Goal: Communication & Community: Answer question/provide support

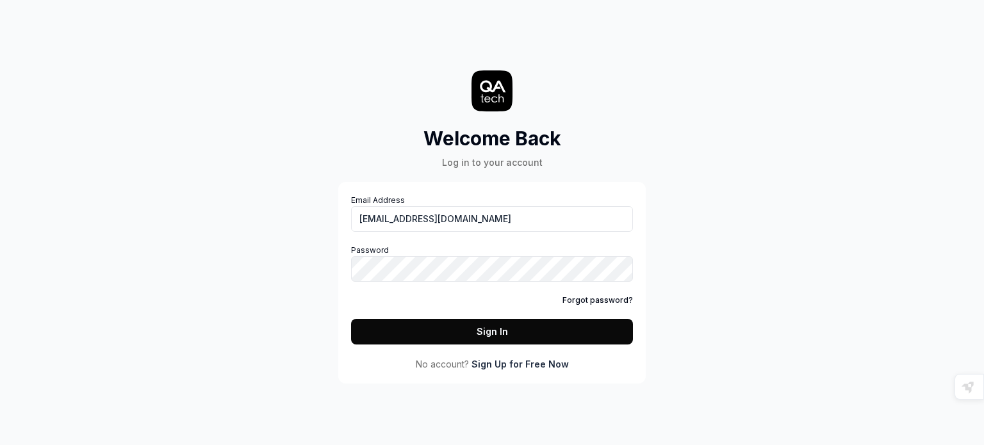
click at [405, 332] on button "Sign In" at bounding box center [492, 332] width 282 height 26
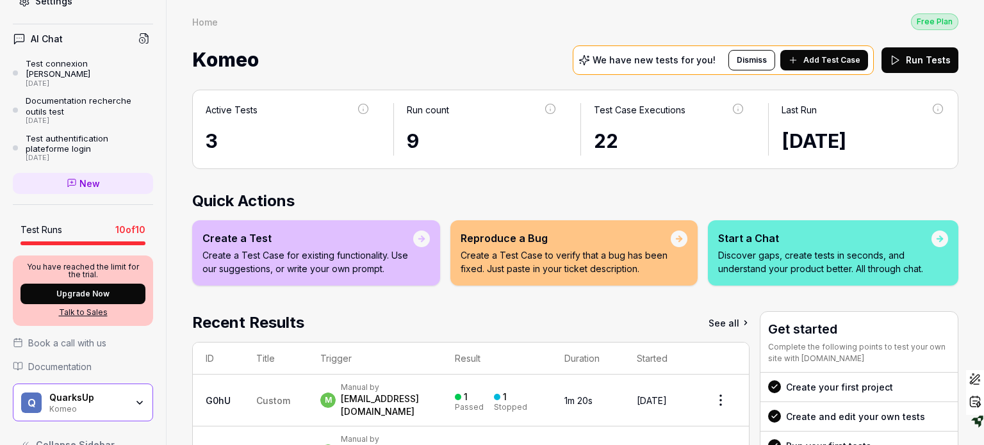
scroll to position [284, 0]
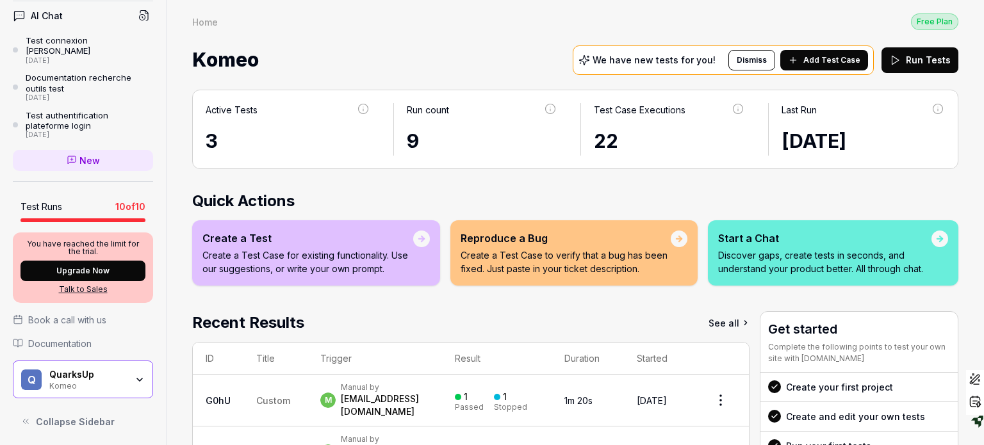
click at [137, 378] on icon "button" at bounding box center [139, 379] width 5 height 3
click at [451, 195] on h2 "Quick Actions" at bounding box center [575, 201] width 766 height 23
click at [85, 156] on span "New" at bounding box center [89, 160] width 20 height 13
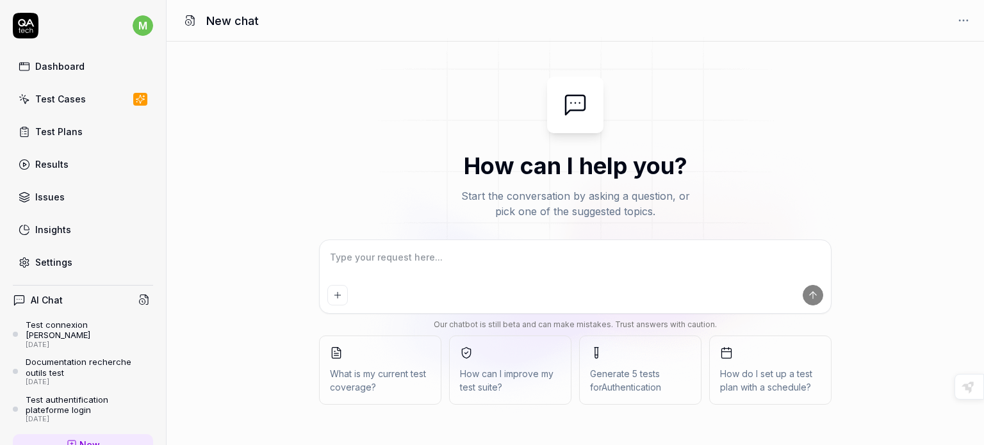
type textarea "*"
click at [390, 258] on textarea at bounding box center [575, 264] width 496 height 32
type textarea "t"
type textarea "*"
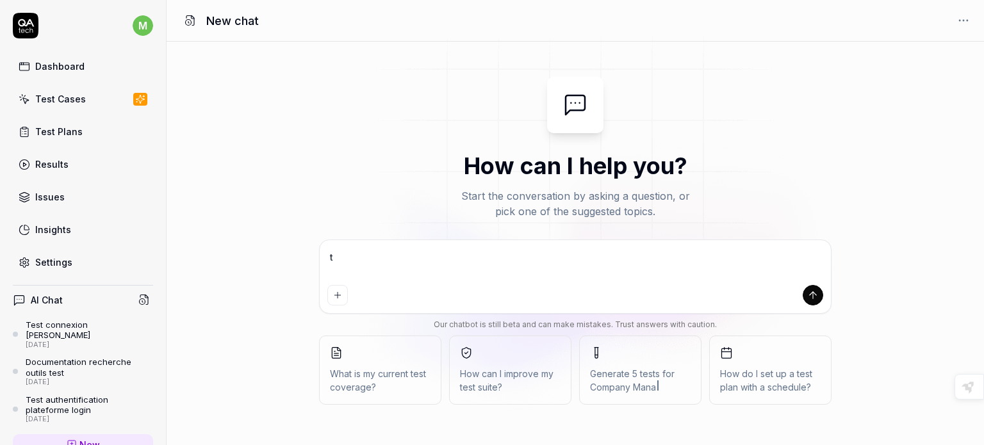
click at [390, 258] on textarea "t" at bounding box center [575, 264] width 496 height 32
type textarea "tu"
type textarea "*"
type textarea "tu"
type textarea "*"
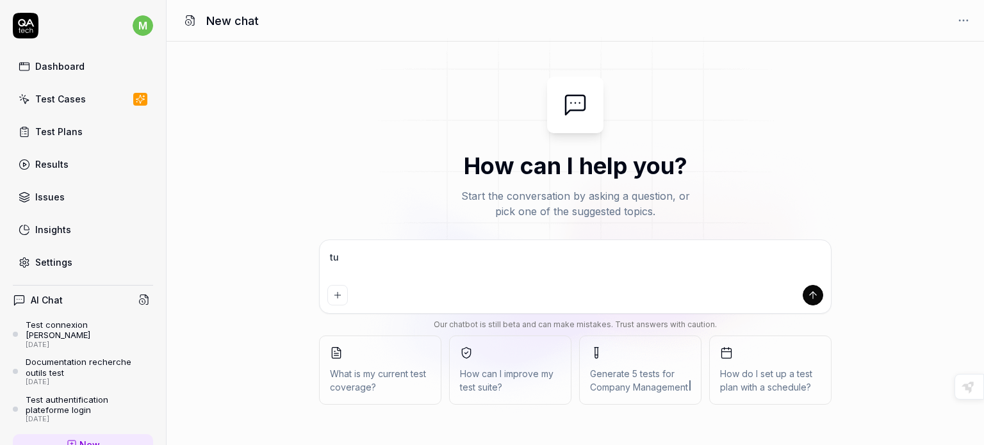
type textarea "tu p"
type textarea "*"
type textarea "tu pe"
type textarea "*"
type textarea "tu peu"
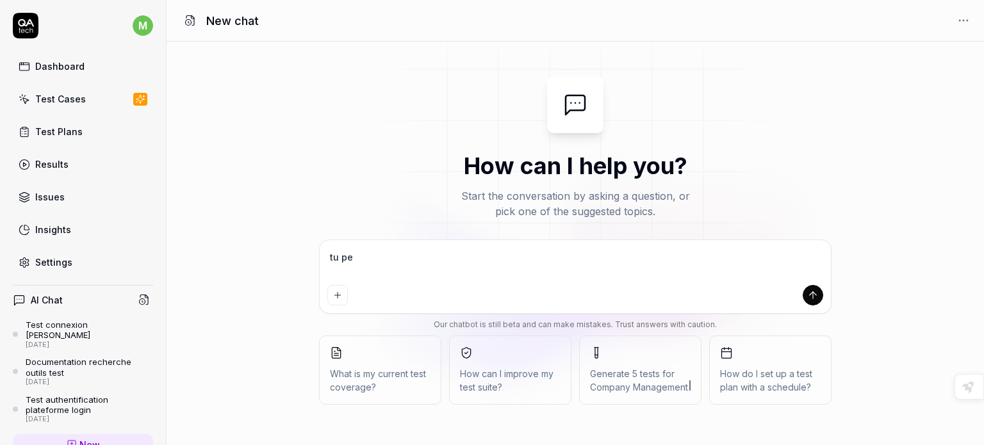
type textarea "*"
type textarea "tu peux"
type textarea "*"
type textarea "tu peux"
type textarea "*"
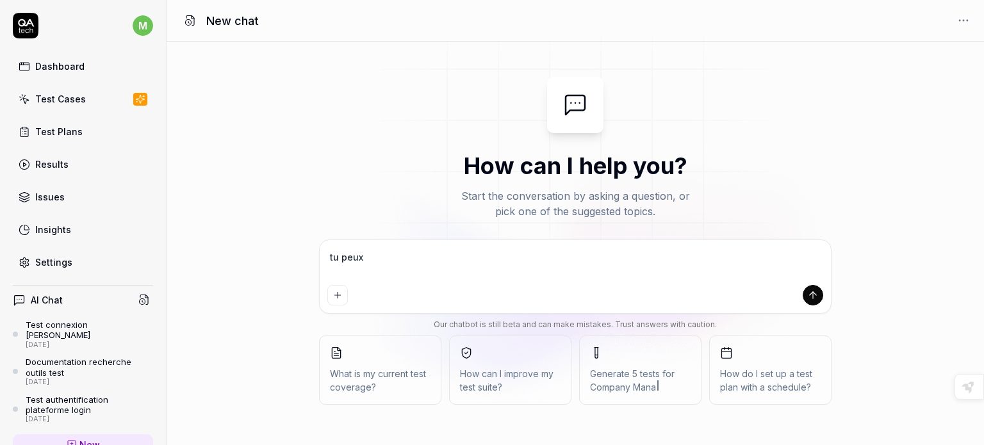
type textarea "tu peux m"
type textarea "*"
type textarea "tu peux me"
type textarea "*"
type textarea "tu peux med"
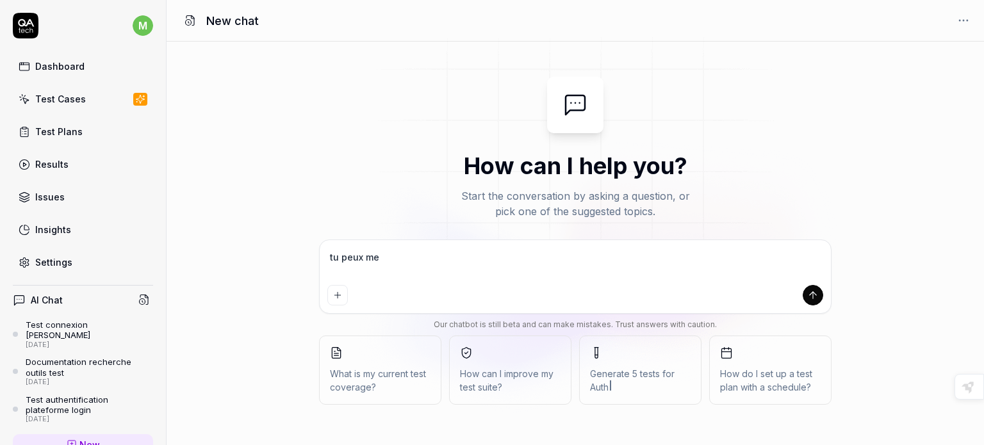
type textarea "*"
type textarea "tu peux med"
type textarea "*"
type textarea "tu peux med"
type textarea "*"
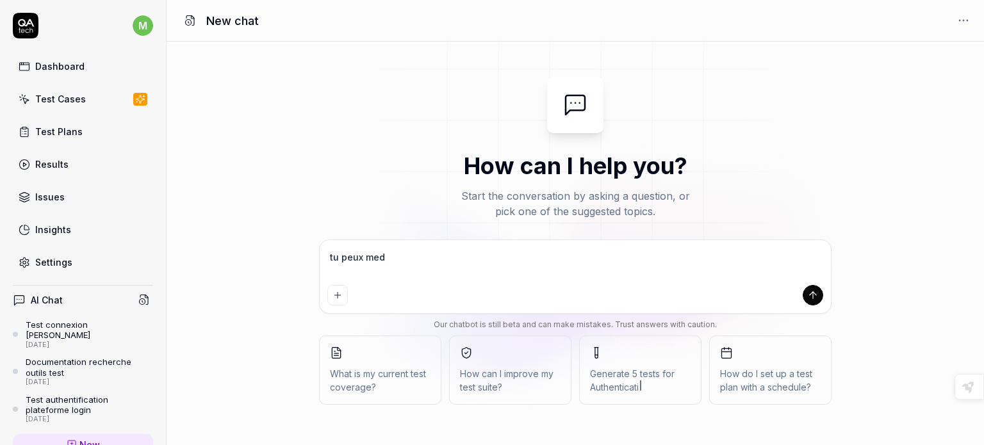
type textarea "tu peux me"
type textarea "*"
type textarea "tu peux me"
type textarea "*"
type textarea "tu peux me d"
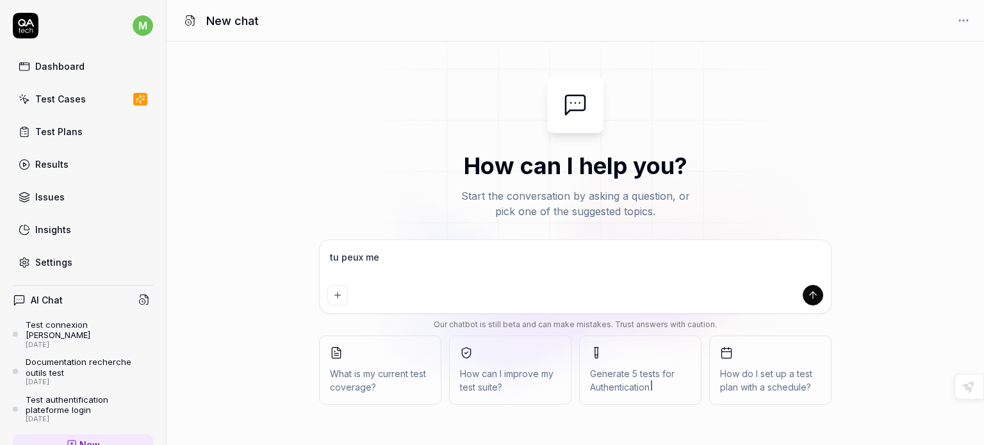
type textarea "*"
type textarea "tu peux me do"
type textarea "*"
type textarea "tu peux me don"
type textarea "*"
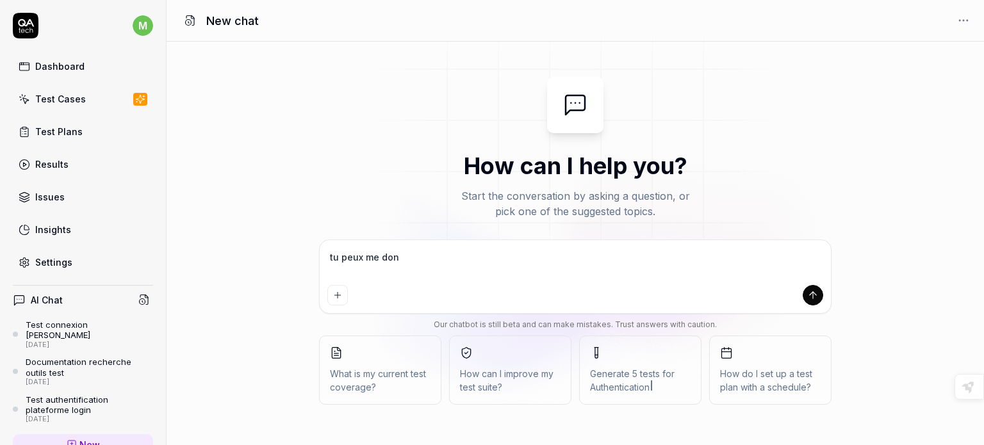
type textarea "tu peux me donn"
type textarea "*"
type textarea "tu peux me donne"
type textarea "*"
type textarea "tu peux me donner"
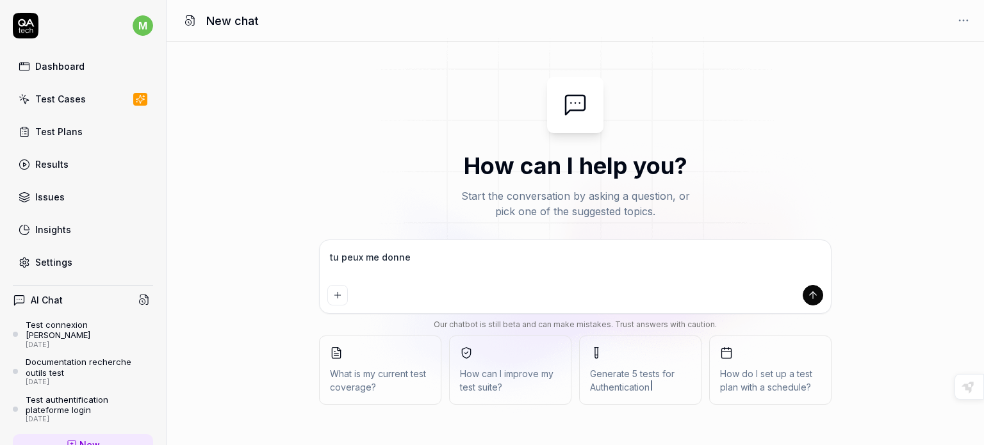
type textarea "*"
type textarea "tu peux me donner"
type textarea "*"
type textarea "tu peux me donner l"
type textarea "*"
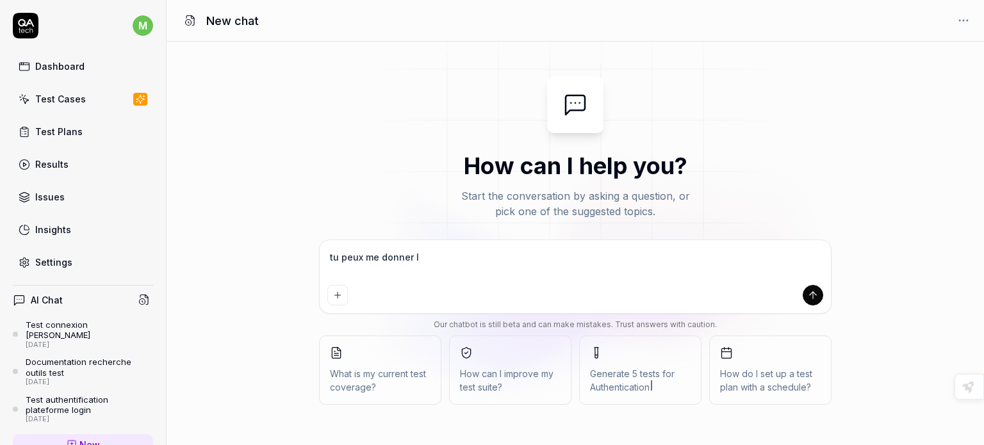
type textarea "tu peux me donner le"
type textarea "*"
type textarea "tu peux me donner les"
type textarea "*"
type textarea "tu peux me donner les"
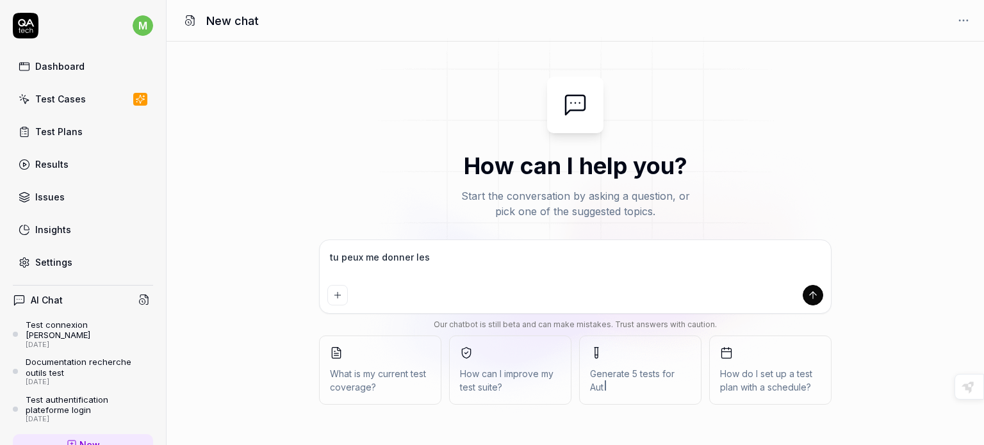
type textarea "*"
type textarea "tu peux me donner les c"
type textarea "*"
type textarea "tu peux me donner les ca"
type textarea "*"
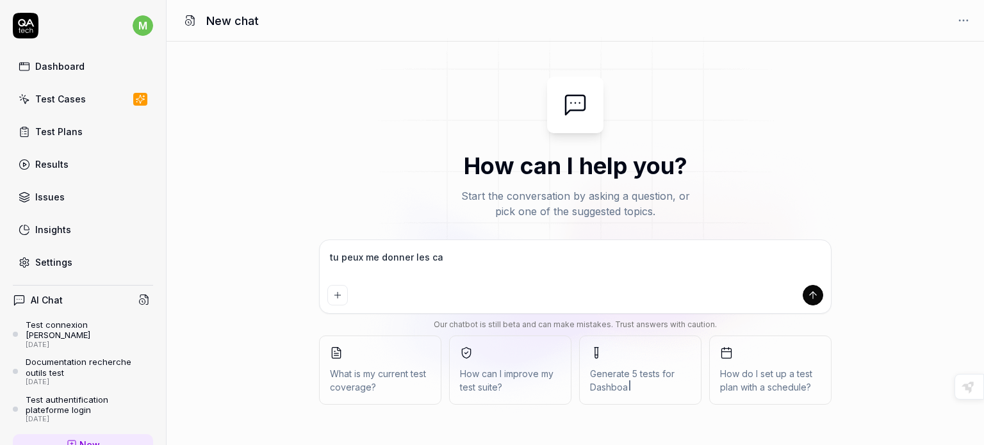
type textarea "tu peux me donner les cas"
type textarea "*"
type textarea "tu peux me donner les cas"
type textarea "*"
type textarea "tu peux me donner les cas d"
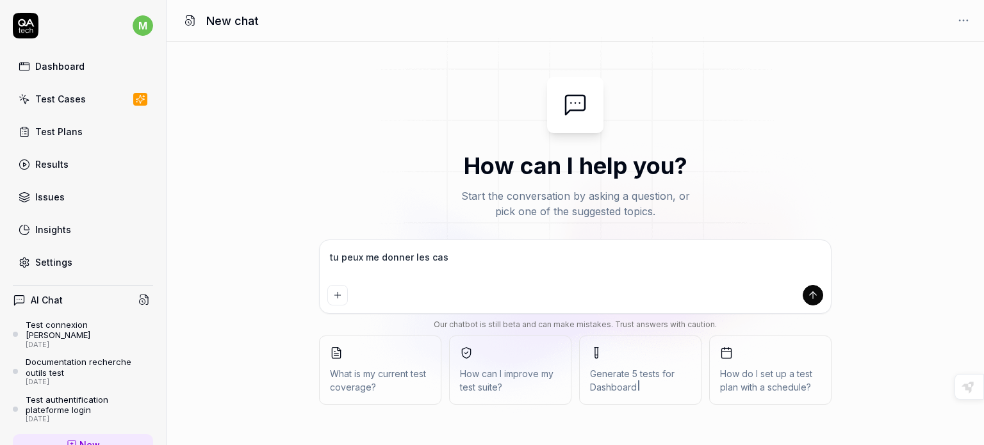
type textarea "*"
type textarea "tu peux me donner les cas de"
type textarea "*"
type textarea "tu peux me donner les cas de"
type textarea "*"
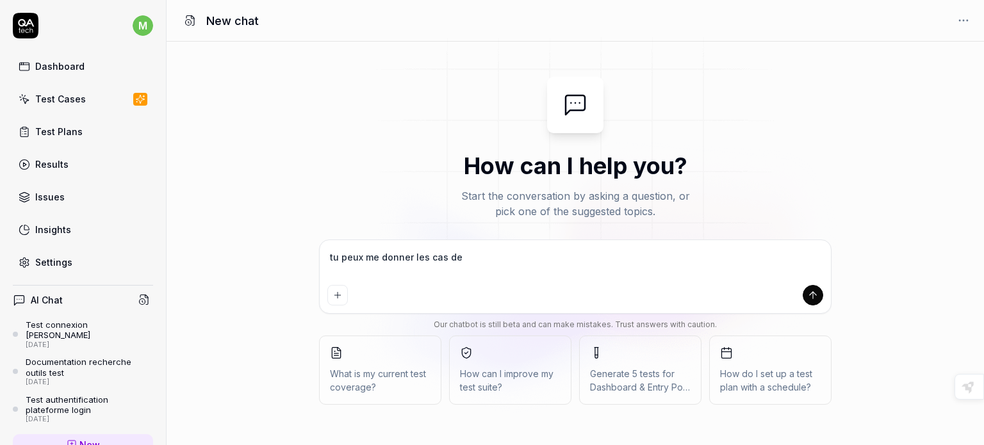
type textarea "tu peux me donner les cas de"
type textarea "*"
type textarea "tu peux me donner les cas de t"
type textarea "*"
type textarea "tu peux me donner les cas de te"
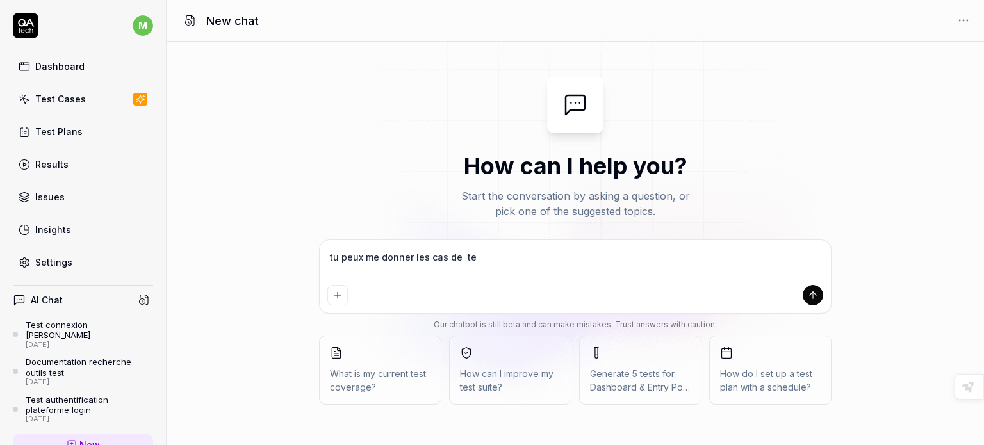
type textarea "*"
type textarea "tu peux me donner les cas de tes"
type textarea "*"
type textarea "tu peux me donner les cas de test"
type textarea "*"
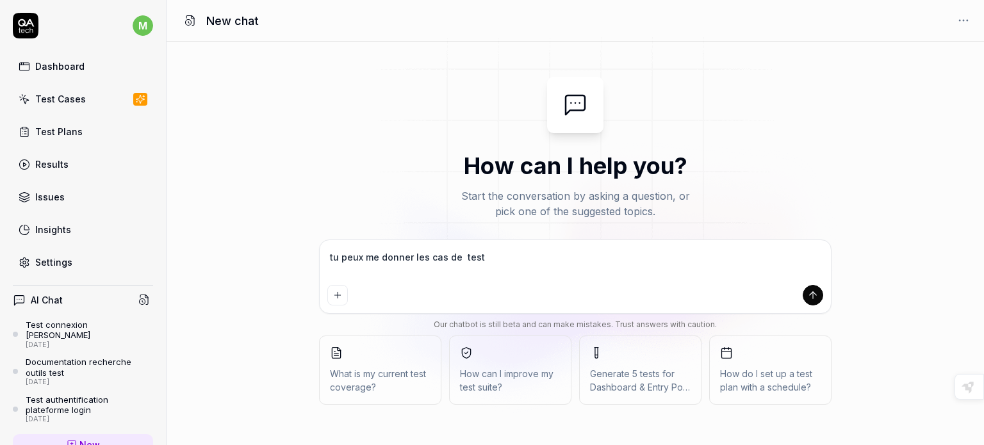
type textarea "tu peux me donner les cas de tests"
type textarea "*"
type textarea "tu peux me donner les cas de tests"
type textarea "*"
type textarea "tu peux me donner les cas de tests p"
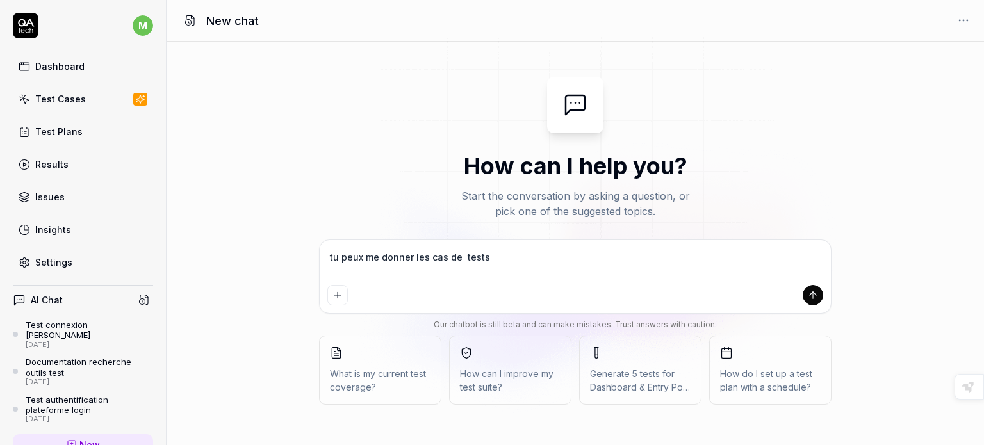
type textarea "*"
type textarea "tu peux me donner les cas de tests po"
type textarea "*"
type textarea "tu peux me donner les cas de tests pou"
type textarea "*"
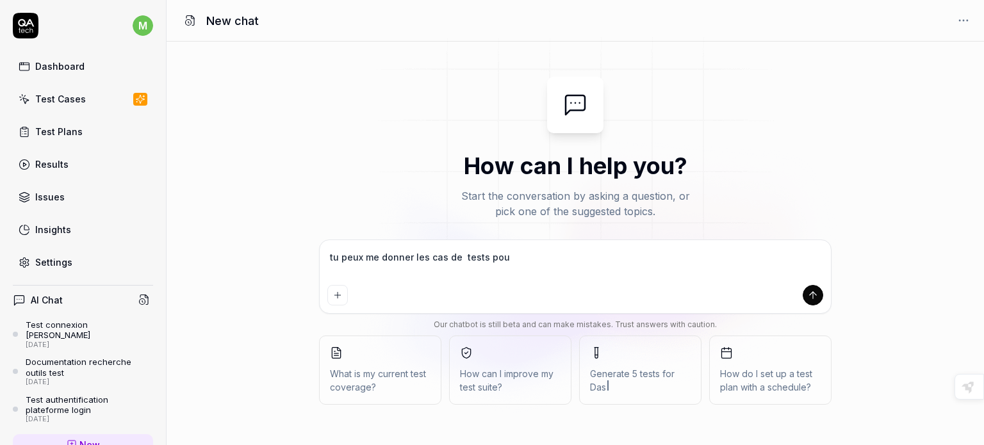
type textarea "tu peux me donner les cas de tests pour"
type textarea "*"
type textarea "tu peux me donner les cas de tests pour"
type textarea "*"
type textarea "tu peux me donner les cas de tests pour c"
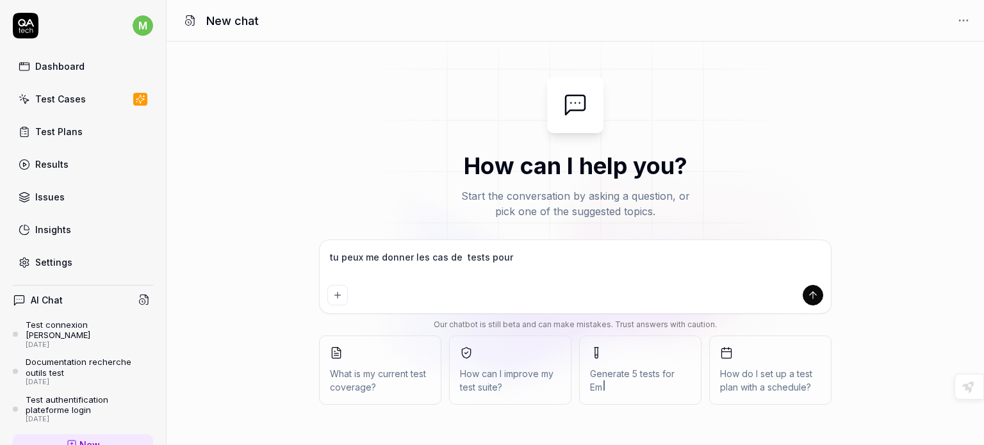
type textarea "*"
type textarea "tu peux me donner les cas de tests pour ce"
type textarea "*"
type textarea "tu peux me donner les cas de tests pour ce"
type textarea "*"
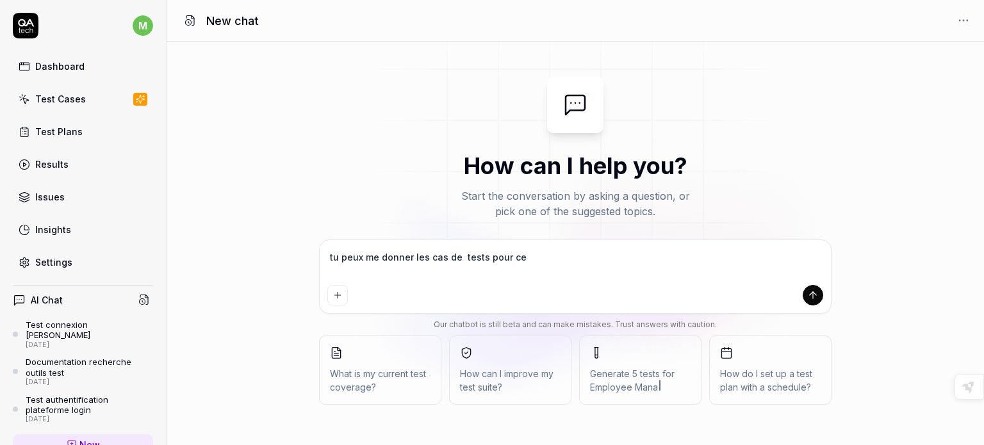
type textarea "tu peux me donner les cas de tests pour ce p"
type textarea "*"
type textarea "tu peux me donner les cas de tests pour ce pb"
type textarea "*"
type textarea "tu peux me donner les cas de tests pour ce pb"
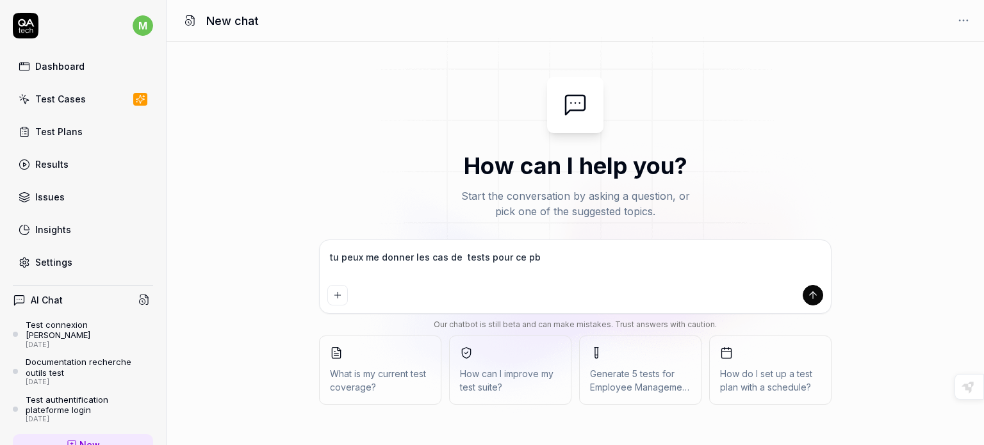
type textarea "*"
type textarea "tu peux me donner les cas de tests pour ce pb ""
type textarea "*"
type textarea "lo ipsu do sitame con adi el seddo eius te in "Utlabo etdolo magnaa : eni Admin…"
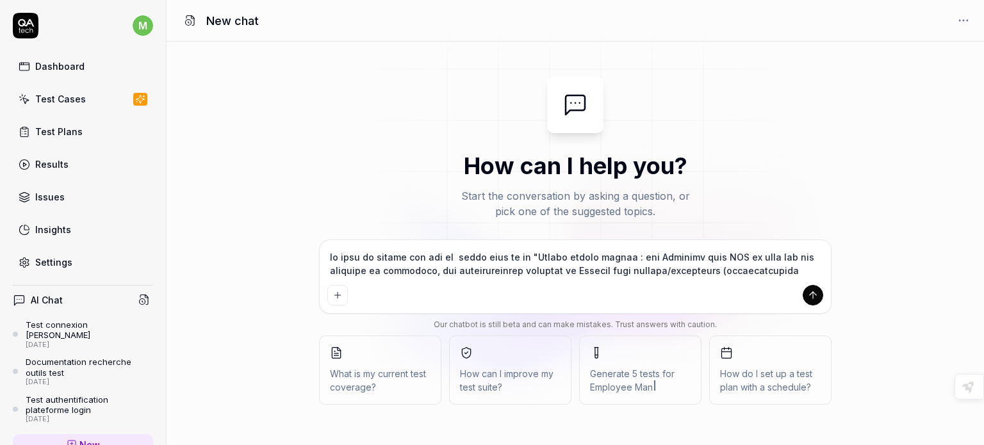
scroll to position [225, 0]
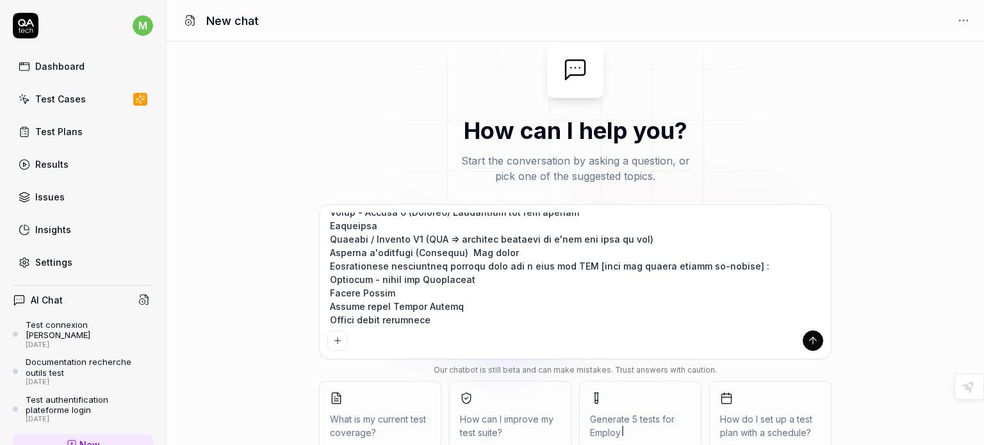
type textarea "*"
type textarea "lo ipsu do sitame con adi el seddo eius te in "Utlabo etdolo magnaa : eni Admin…"
type textarea "*"
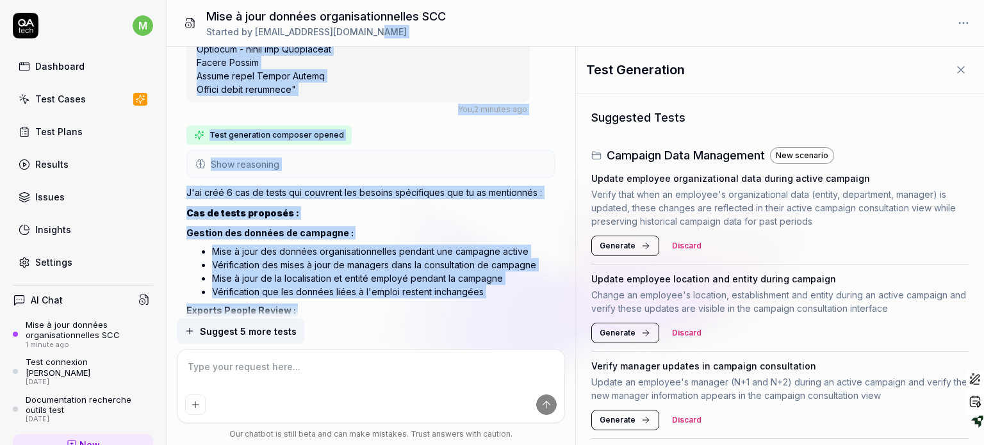
scroll to position [341, 0]
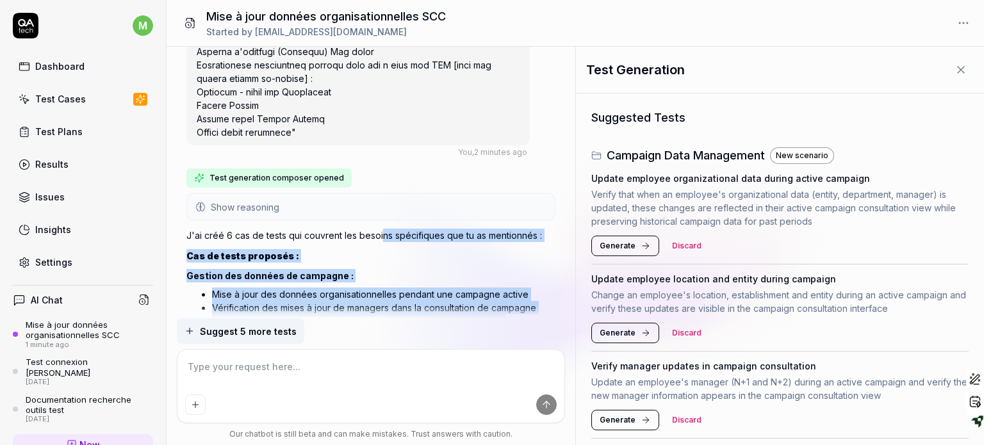
drag, startPoint x: 386, startPoint y: 197, endPoint x: 380, endPoint y: 230, distance: 33.2
click at [380, 230] on div "J'ai créé 6 cas de tests qui couvrent les besoins spécifiques que tu as mention…" at bounding box center [370, 378] width 369 height 305
click at [412, 269] on p "Gestion des données de campagne :" at bounding box center [370, 275] width 369 height 13
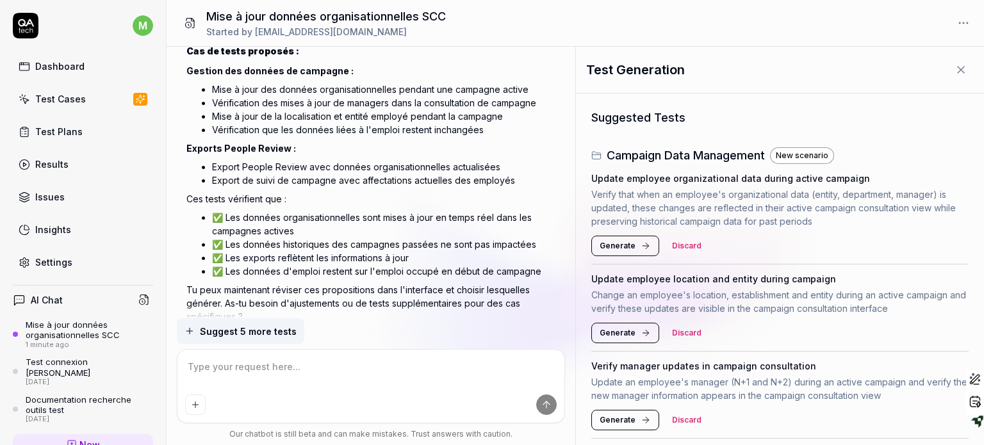
scroll to position [596, 0]
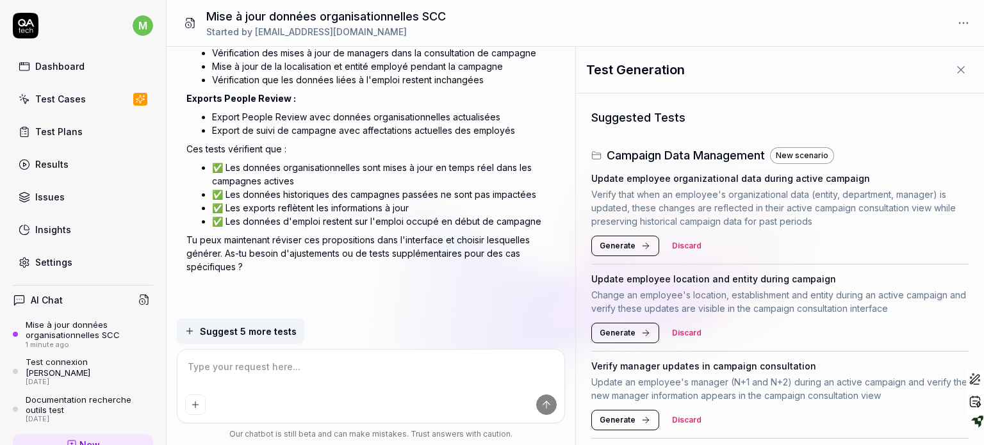
type textarea "*"
click at [309, 384] on textarea at bounding box center [370, 373] width 371 height 32
type textarea "t"
type textarea "*"
type textarea "tu"
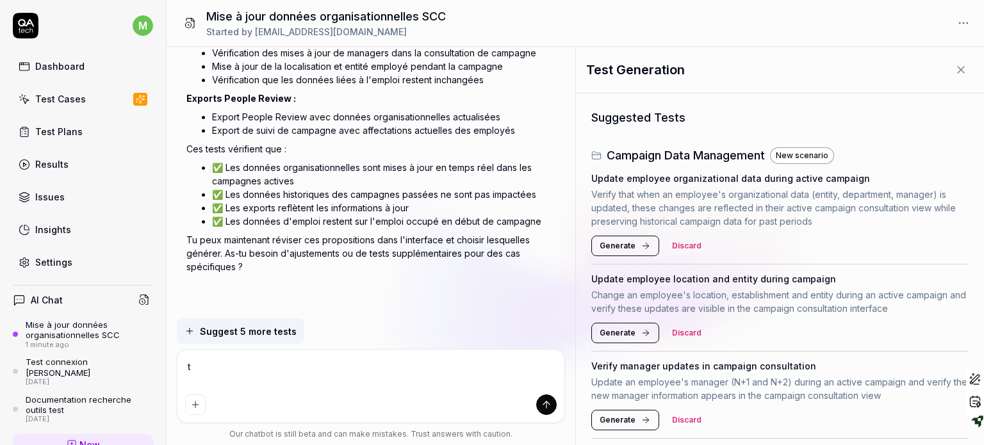
type textarea "*"
type textarea "tu"
type textarea "*"
type textarea "tu p"
type textarea "*"
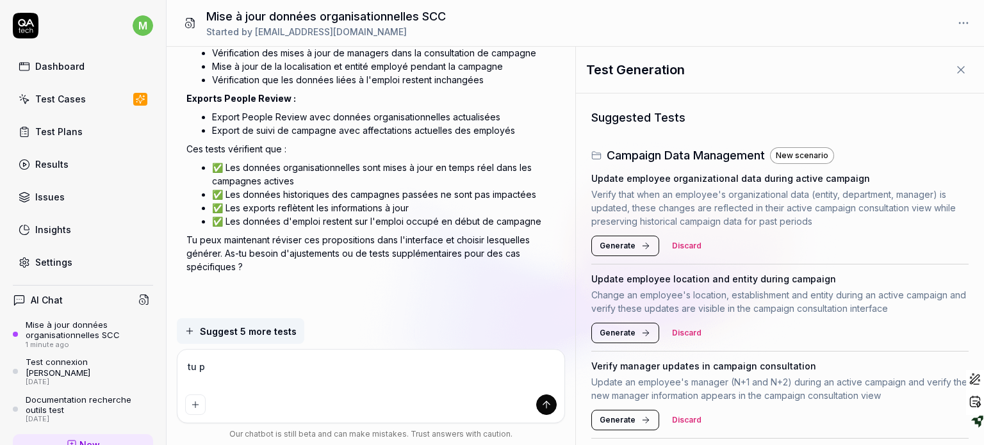
type textarea "tu pe"
type textarea "*"
type textarea "tu peu"
type textarea "*"
type textarea "tu peux"
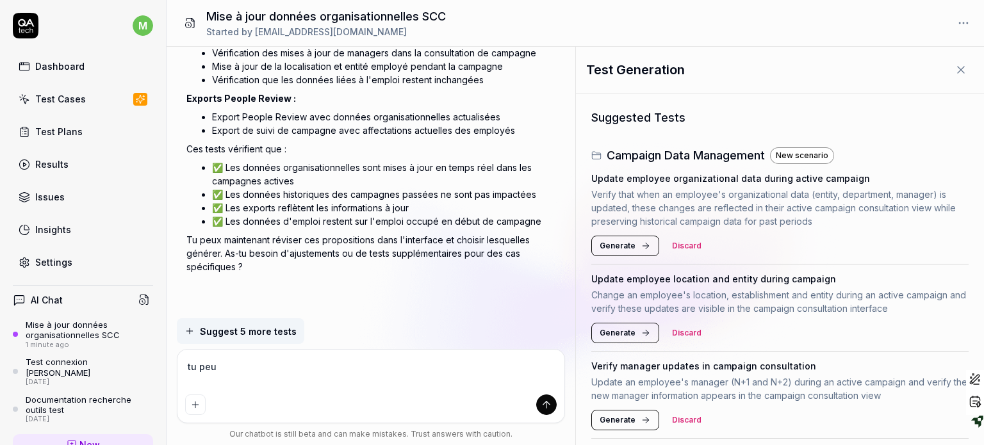
type textarea "*"
type textarea "tu peux"
type textarea "*"
type textarea "tu peux m"
type textarea "*"
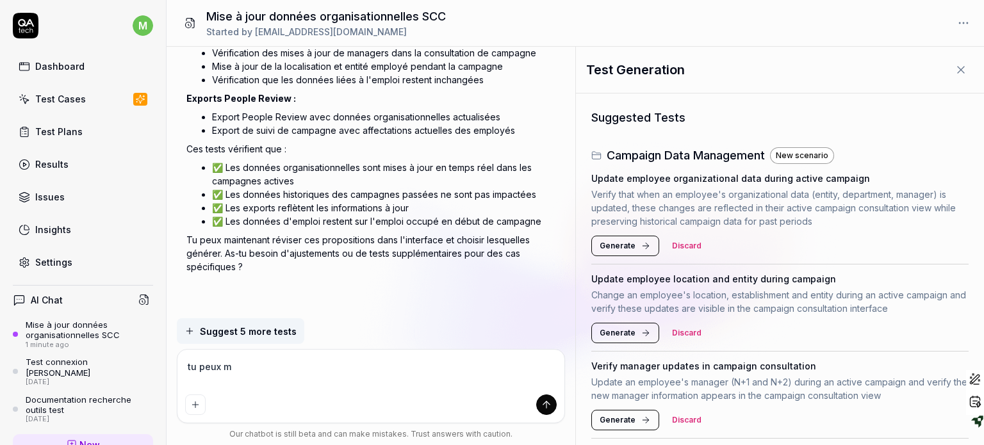
type textarea "tu peux me"
type textarea "*"
type textarea "tu peux me"
type textarea "*"
type textarea "tu peux me é"
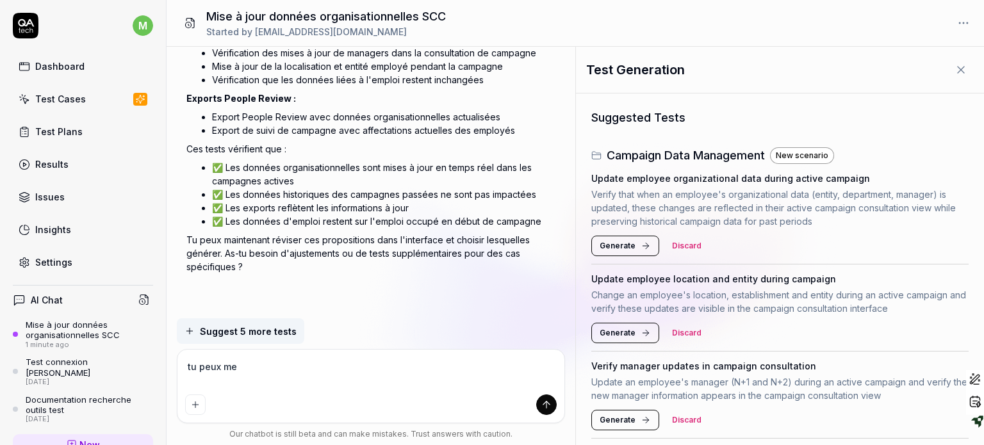
type textarea "*"
type textarea "tu peux me éc"
type textarea "*"
type textarea "tu peux me écr"
type textarea "*"
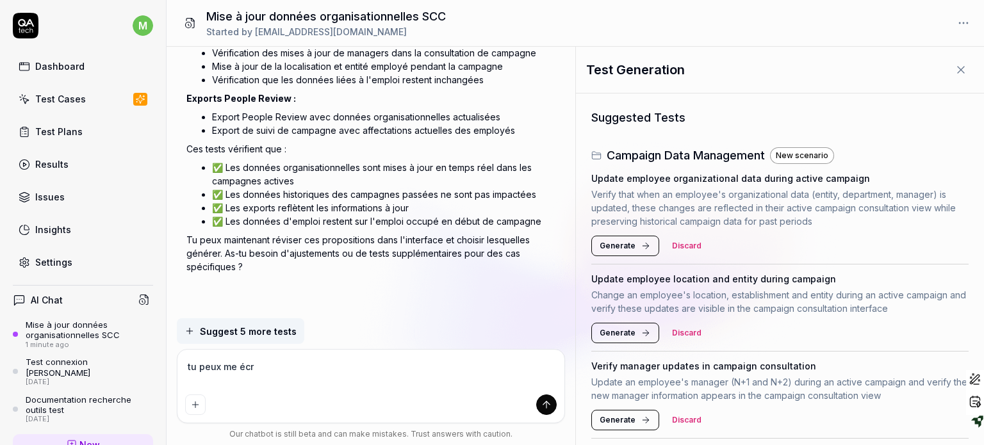
type textarea "tu peux me écri"
type textarea "*"
type textarea "tu peux me écrir"
type textarea "*"
type textarea "tu peux me écrire"
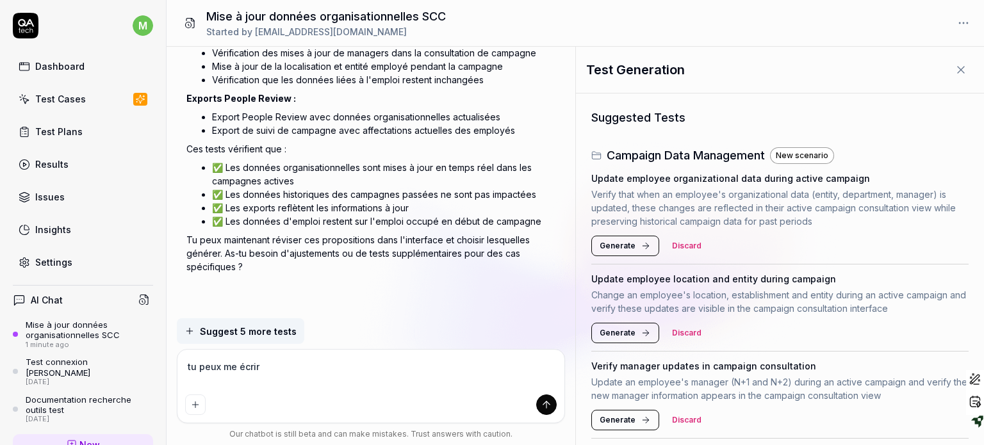
type textarea "*"
type textarea "tu peux me écrire"
type textarea "*"
type textarea "tu peux me écrire l"
type textarea "*"
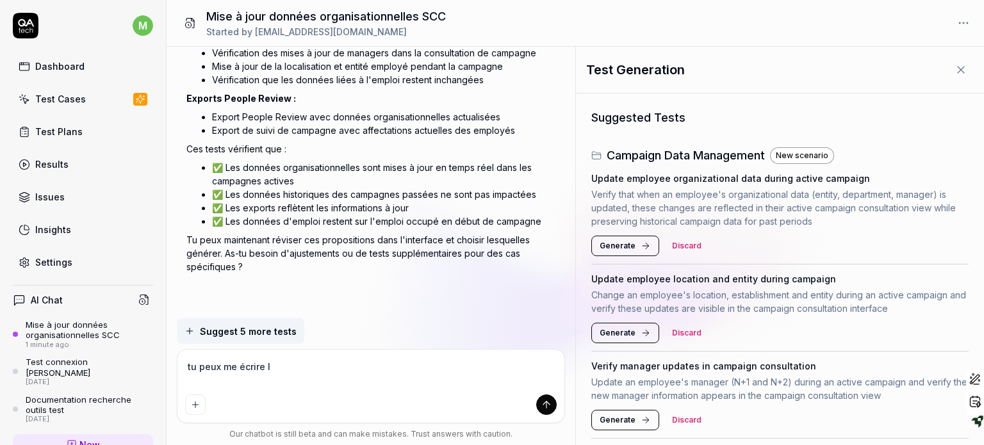
type textarea "tu peux me écrire le"
type textarea "*"
type textarea "tu peux me écrire les"
type textarea "*"
type textarea "tu peux me écrire les"
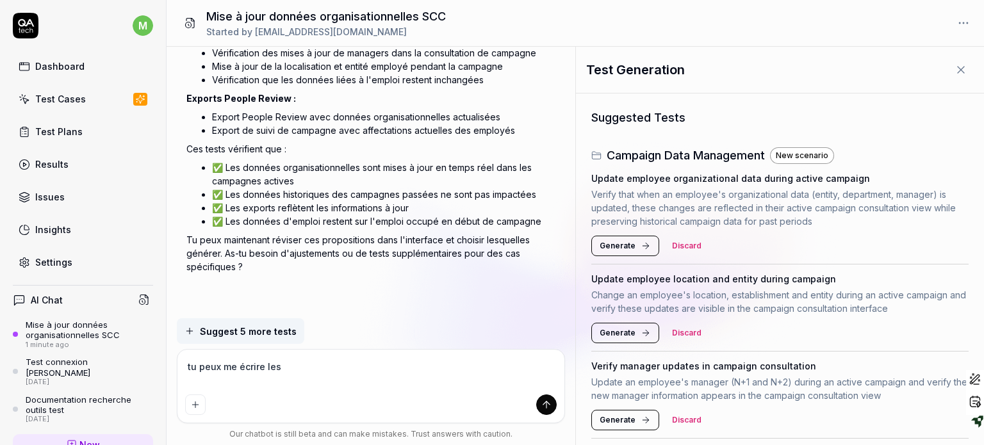
type textarea "*"
type textarea "tu peux me écrire les c"
type textarea "*"
type textarea "tu peux me écrire les ca"
type textarea "*"
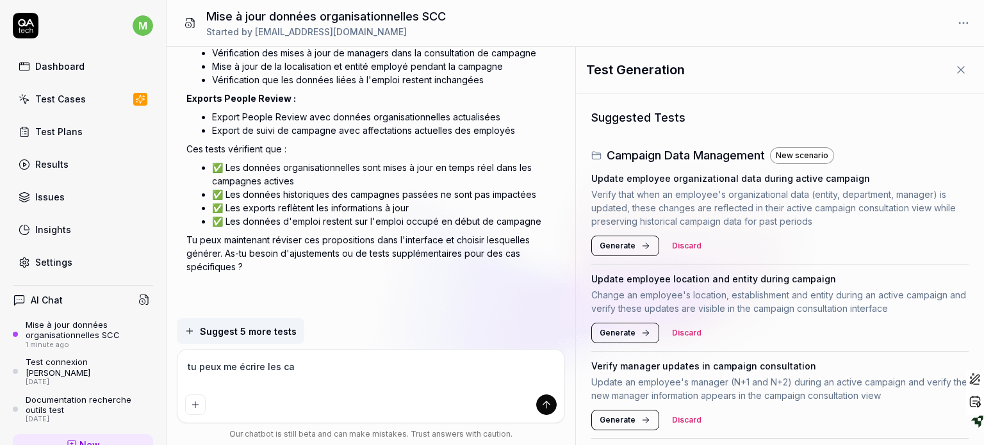
type textarea "tu peux me écrire les cas"
type textarea "*"
type textarea "tu peux me écrire les cas"
type textarea "*"
type textarea "tu peux me écrire les cas d"
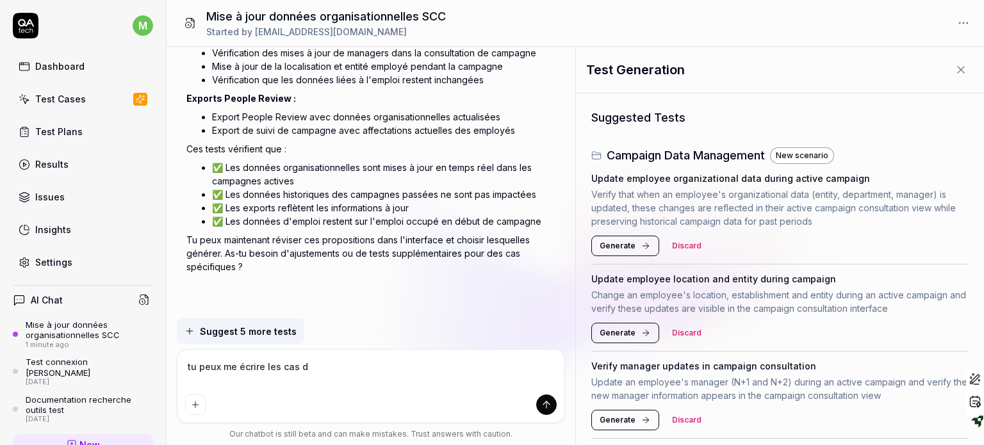
type textarea "*"
type textarea "tu peux me écrire les cas de"
type textarea "*"
type textarea "tu peux me écrire les cas de"
type textarea "*"
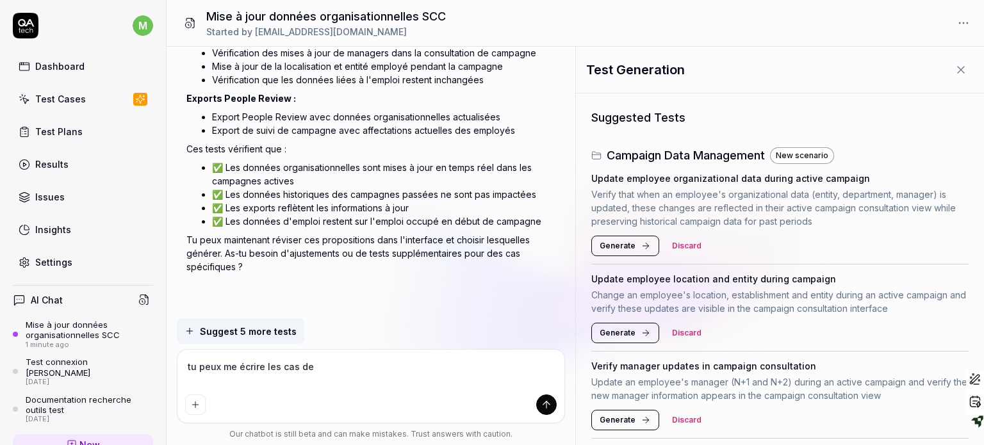
type textarea "tu peux me écrire les cas de t"
type textarea "*"
type textarea "tu peux me écrire les cas de te"
type textarea "*"
type textarea "tu peux me écrire les cas de tes"
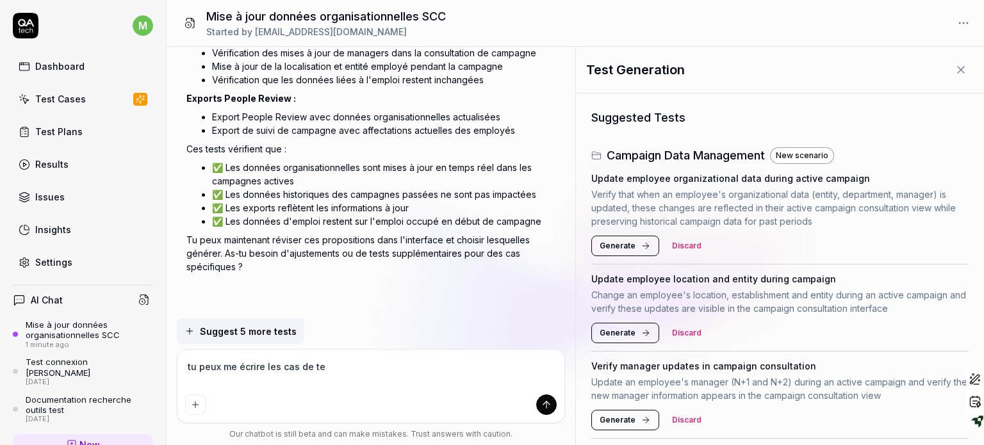
type textarea "*"
type textarea "tu peux me écrire les cas de test"
type textarea "*"
type textarea "tu peux me écrire les cas de tests"
type textarea "*"
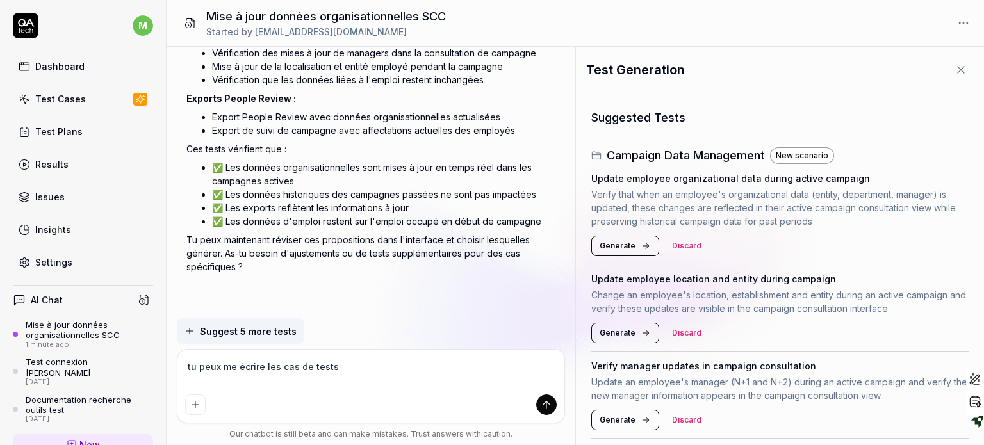
type textarea "tu peux me écrire les cas de tests"
type textarea "*"
type textarea "tu peux me écrire les cas de tests o"
type textarea "*"
type textarea "tu peux me écrire les cas de tests ou"
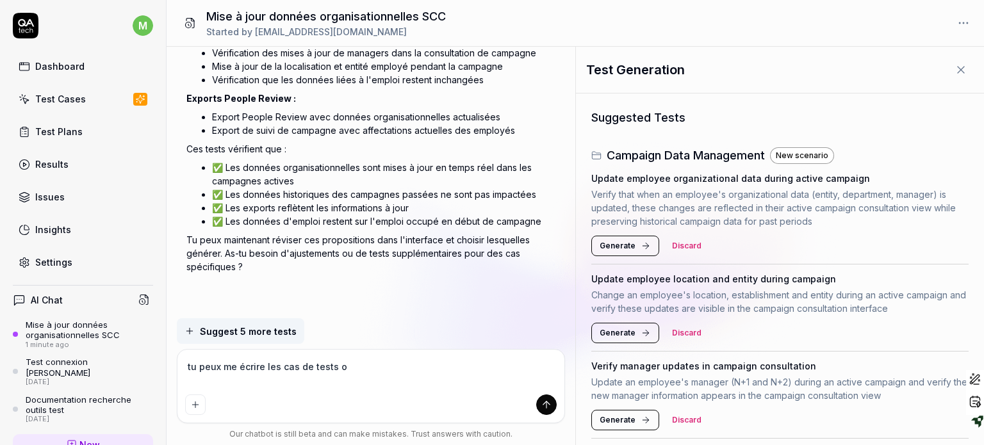
type textarea "*"
type textarea "tu peux me écrire les cas de tests ou"
type textarea "*"
type textarea "tu peux me écrire les cas de tests ou u"
type textarea "*"
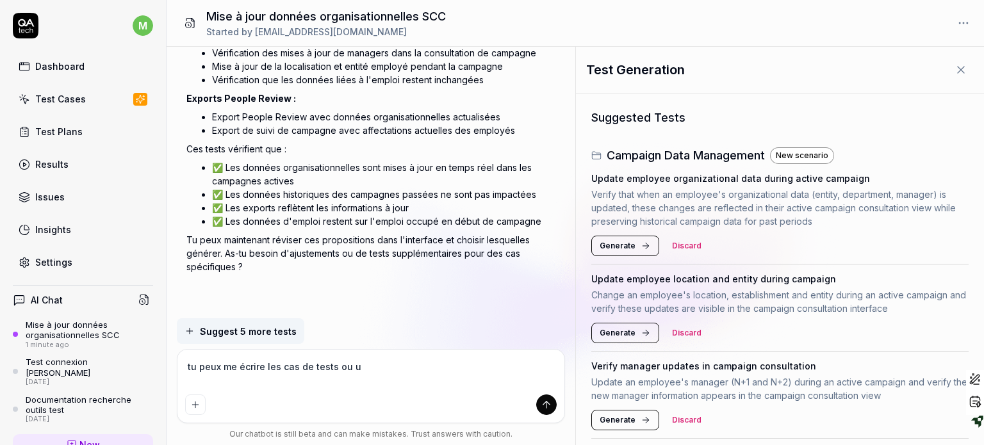
type textarea "tu peux me écrire les cas de tests ou un"
type textarea "*"
type textarea "tu peux me écrire les cas de tests ou un"
type textarea "*"
type textarea "tu peux me écrire les cas de tests ou un p"
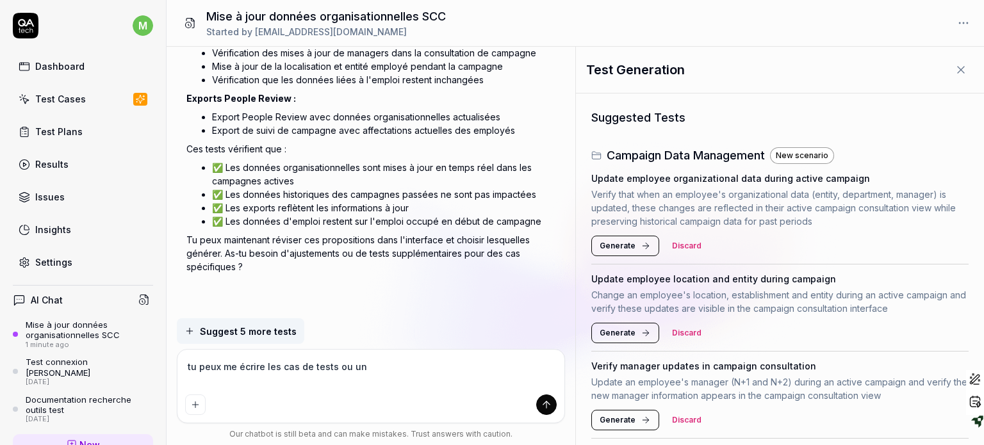
type textarea "*"
type textarea "tu peux me écrire les cas de tests ou un pl"
type textarea "*"
type textarea "tu peux me écrire les cas de tests ou un pla"
type textarea "*"
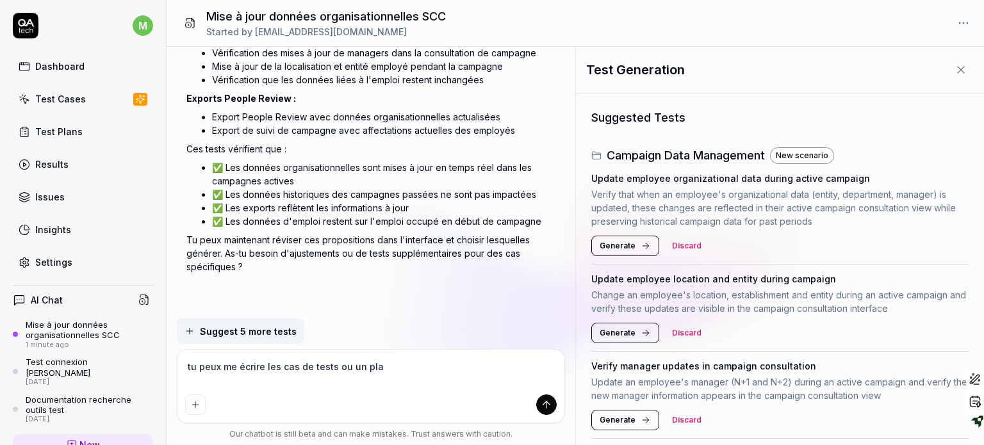
type textarea "tu peux me écrire les cas de tests ou un plan"
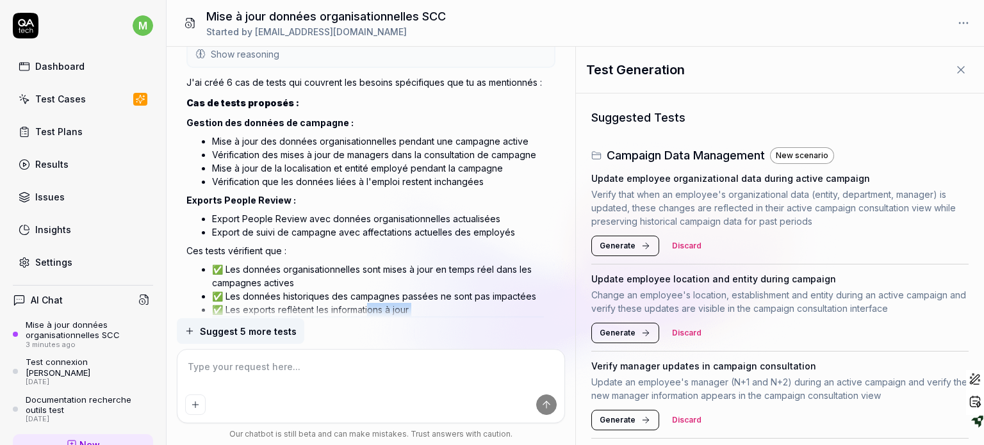
scroll to position [541, 0]
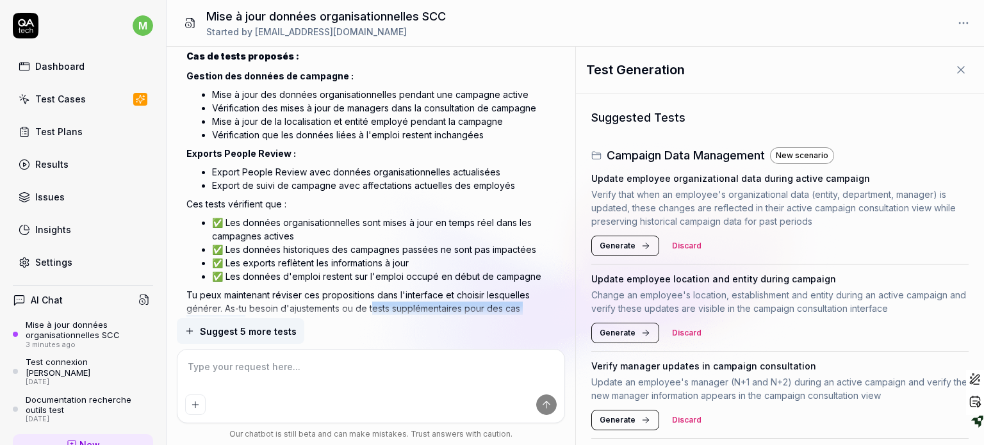
drag, startPoint x: 393, startPoint y: 302, endPoint x: 371, endPoint y: 311, distance: 23.8
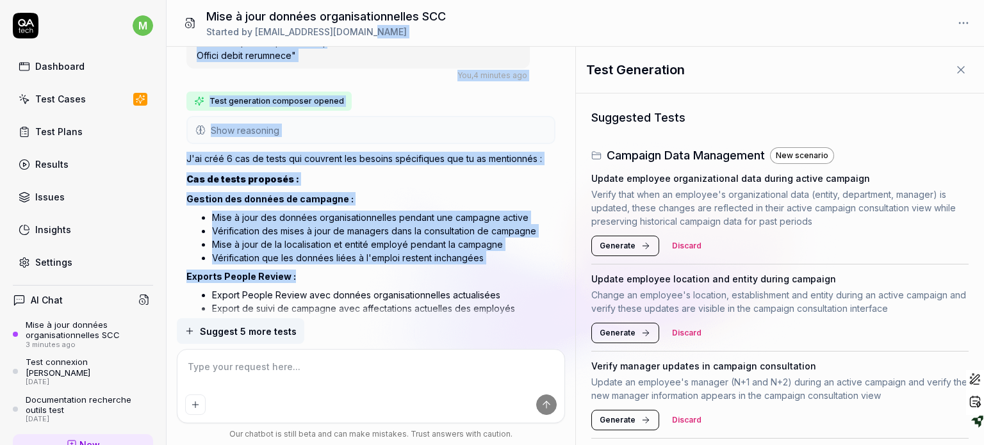
scroll to position [338, 0]
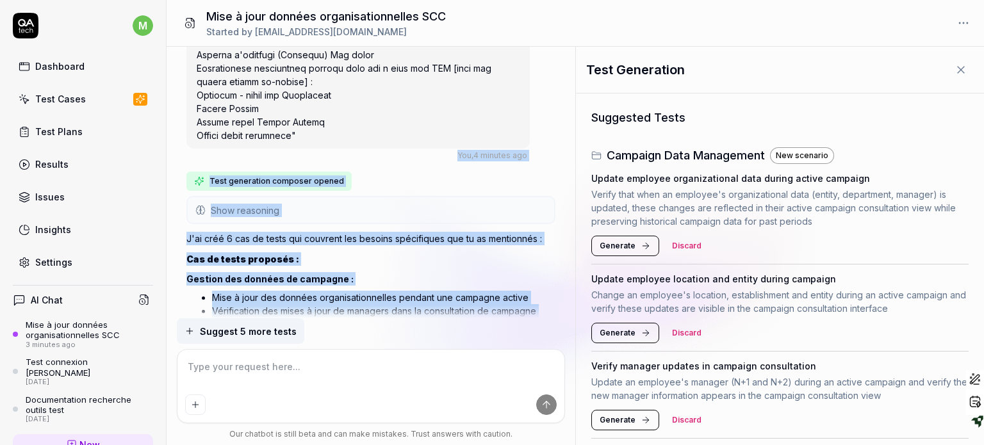
drag, startPoint x: 371, startPoint y: 152, endPoint x: 367, endPoint y: 166, distance: 14.6
click at [371, 245] on div "J'ai créé 6 cas de tests qui couvrent les besoins spécifiques que tu as mention…" at bounding box center [370, 381] width 369 height 305
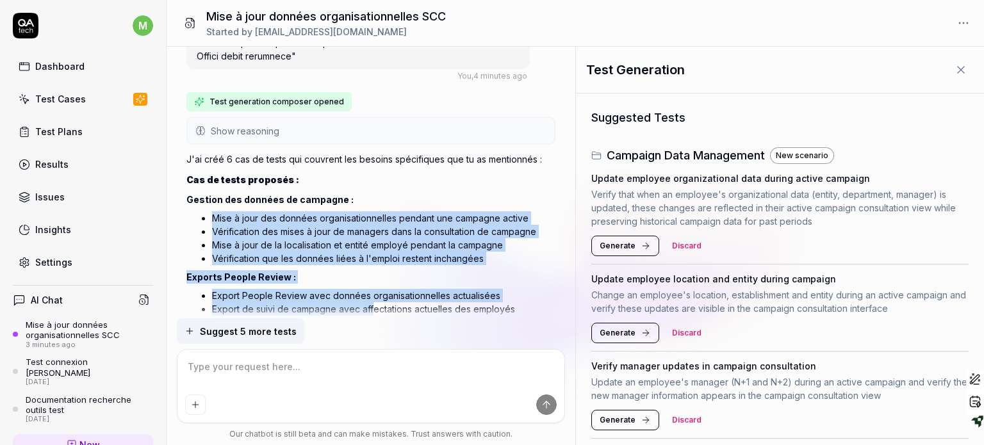
drag, startPoint x: 373, startPoint y: 281, endPoint x: 373, endPoint y: 314, distance: 33.3
click at [373, 314] on div "J'ai créé 6 cas de tests qui couvrent les besoins spécifiques que tu as mention…" at bounding box center [370, 302] width 369 height 305
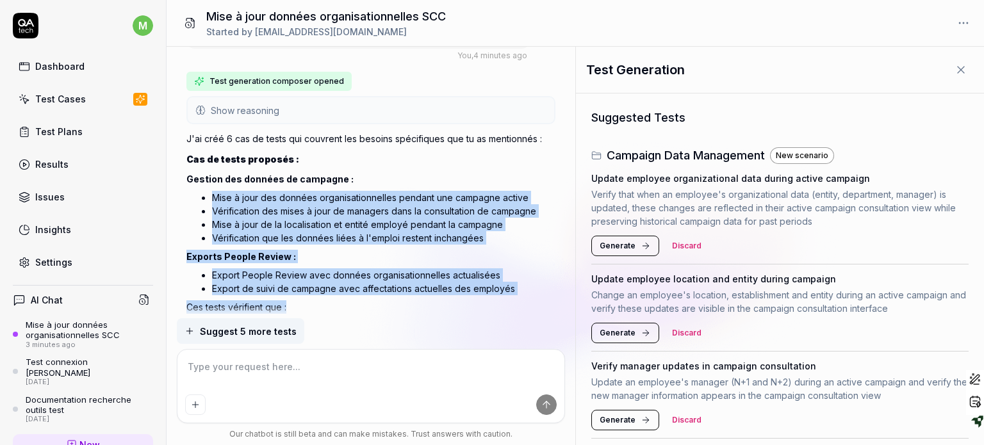
click at [356, 198] on li "Mise à jour des données organisationnelles pendant une campagne active" at bounding box center [383, 197] width 343 height 13
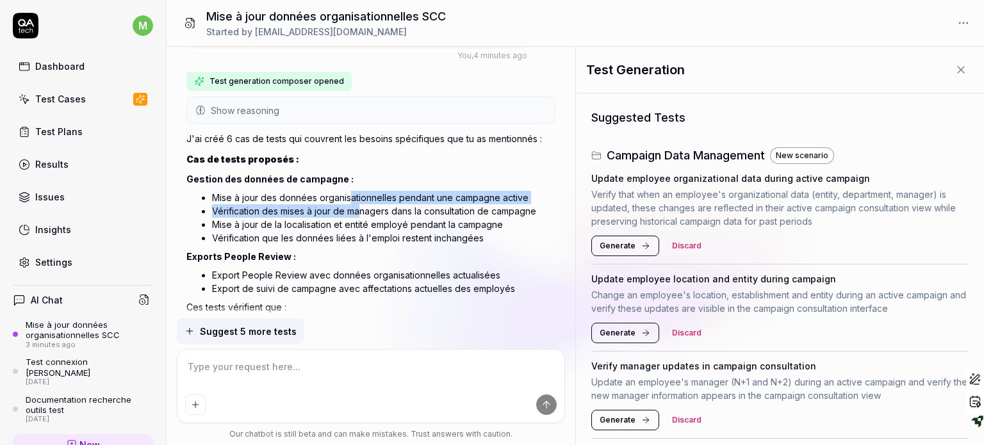
drag, startPoint x: 352, startPoint y: 200, endPoint x: 362, endPoint y: 213, distance: 16.4
click at [362, 213] on ul "Mise à jour des données organisationnelles pendant une campagne active Vérifica…" at bounding box center [370, 217] width 369 height 59
click at [358, 202] on li "Mise à jour des données organisationnelles pendant une campagne active" at bounding box center [383, 197] width 343 height 13
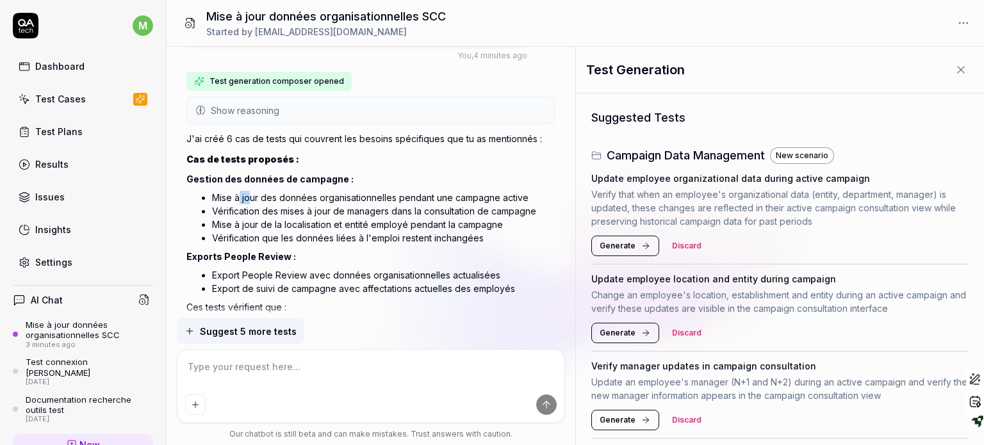
drag, startPoint x: 240, startPoint y: 191, endPoint x: 250, endPoint y: 195, distance: 11.8
click at [250, 195] on li "Mise à jour des données organisationnelles pendant une campagne active" at bounding box center [383, 197] width 343 height 13
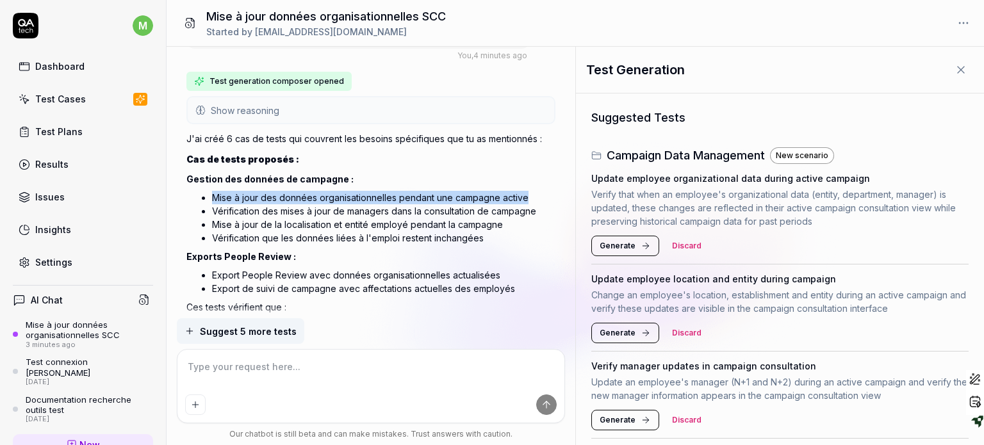
drag, startPoint x: 212, startPoint y: 197, endPoint x: 536, endPoint y: 195, distance: 324.1
click at [536, 195] on li "Mise à jour des données organisationnelles pendant une campagne active" at bounding box center [383, 197] width 343 height 13
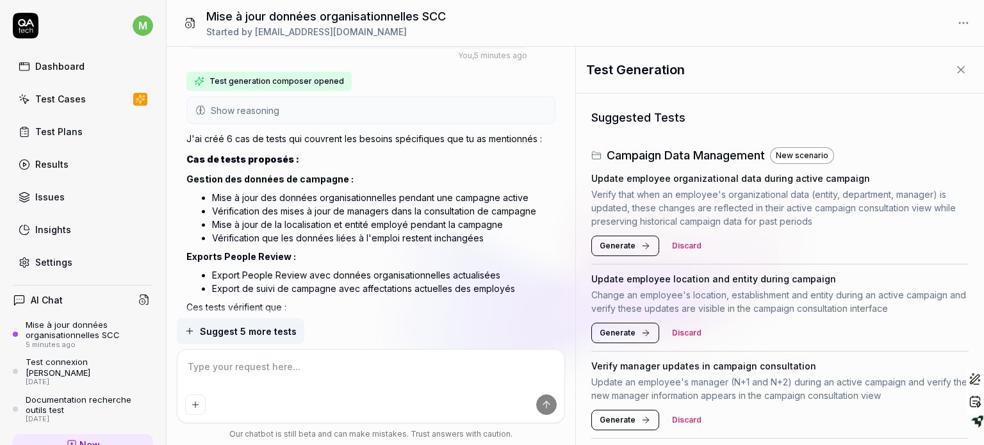
click at [514, 206] on li "Vérification des mises à jour de managers dans la consultation de campagne" at bounding box center [383, 210] width 343 height 13
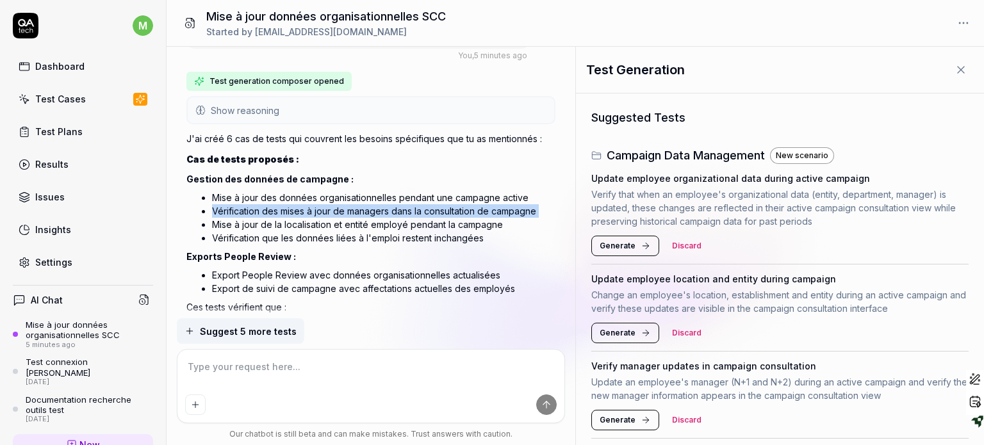
click at [514, 206] on li "Vérification des mises à jour de managers dans la consultation de campagne" at bounding box center [383, 210] width 343 height 13
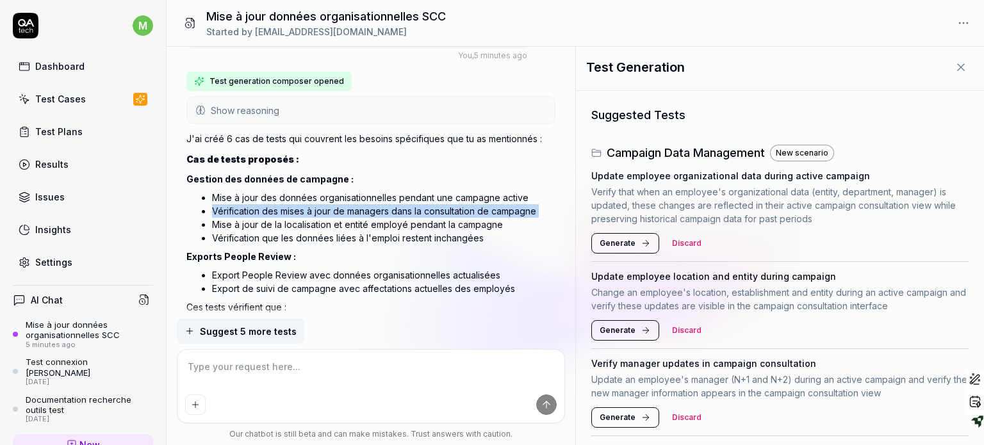
scroll to position [4, 0]
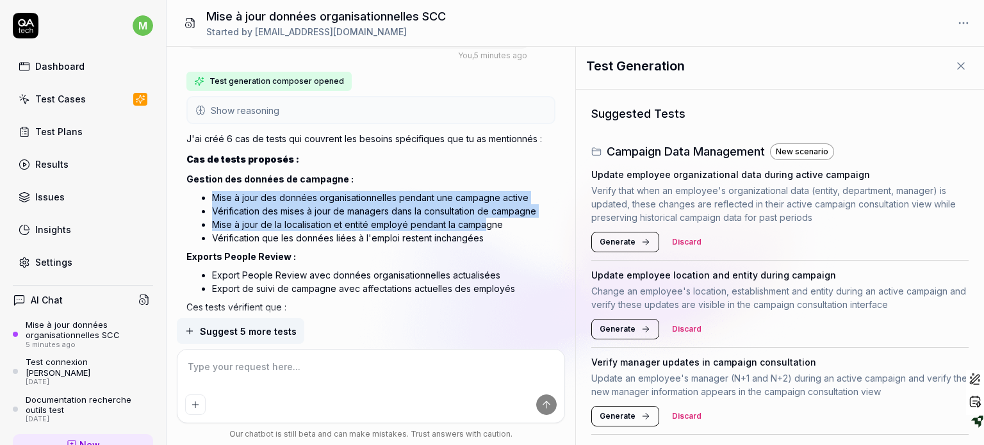
drag, startPoint x: 486, startPoint y: 173, endPoint x: 483, endPoint y: 218, distance: 45.6
click at [483, 218] on div "J'ai créé 6 cas de tests qui couvrent les besoins spécifiques que tu as mention…" at bounding box center [370, 281] width 369 height 305
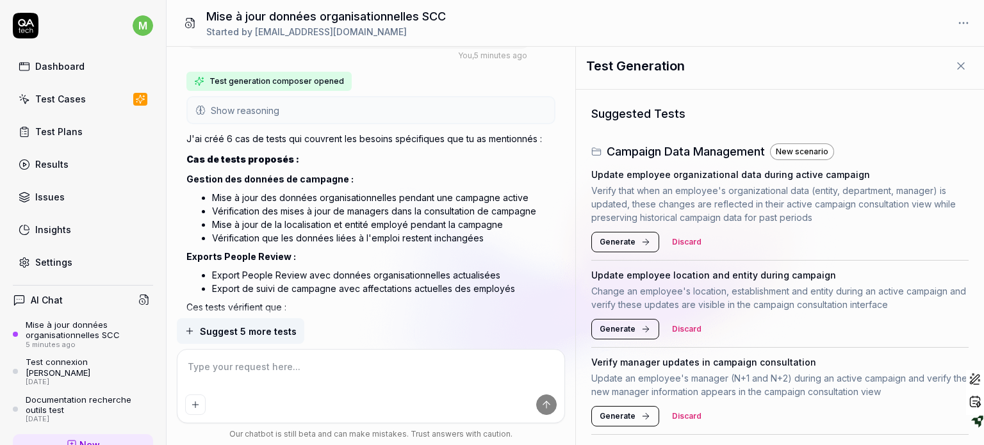
click at [371, 164] on h2 "Cas de tests proposés :" at bounding box center [370, 158] width 369 height 13
click at [316, 198] on li "Mise à jour des données organisationnelles pendant une campagne active" at bounding box center [383, 197] width 343 height 13
drag, startPoint x: 316, startPoint y: 198, endPoint x: 336, endPoint y: 197, distance: 19.9
click at [336, 197] on li "Mise à jour des données organisationnelles pendant une campagne active" at bounding box center [383, 197] width 343 height 13
click at [250, 186] on div "J'ai créé 6 cas de tests qui couvrent les besoins spécifiques que tu as mention…" at bounding box center [370, 281] width 369 height 305
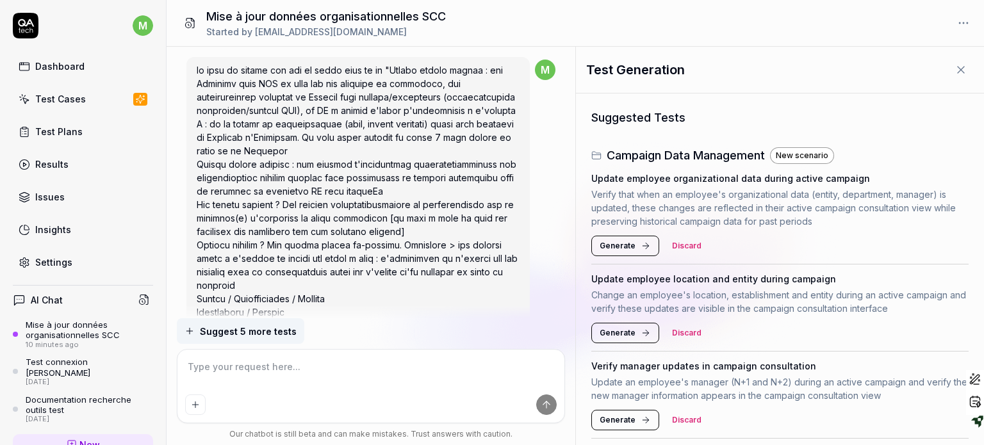
scroll to position [3009, 0]
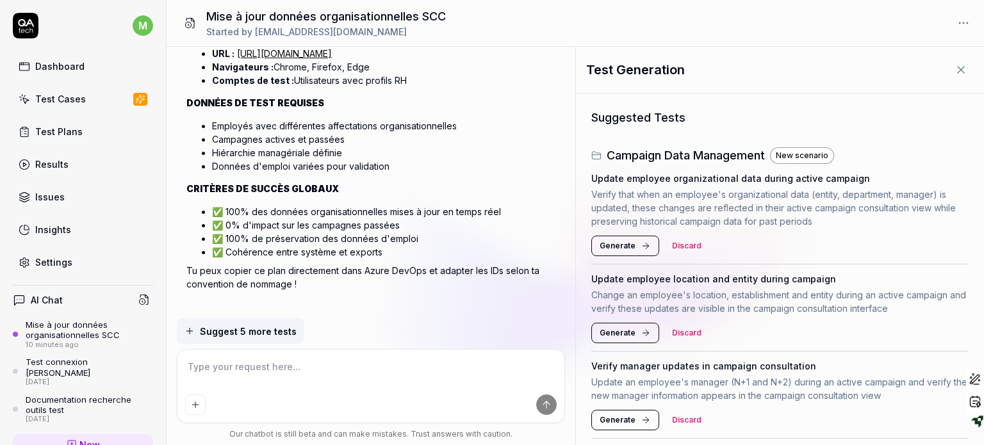
click at [424, 354] on div at bounding box center [370, 386] width 387 height 73
click at [419, 361] on textarea at bounding box center [370, 373] width 371 height 32
click at [417, 371] on textarea at bounding box center [370, 373] width 371 height 32
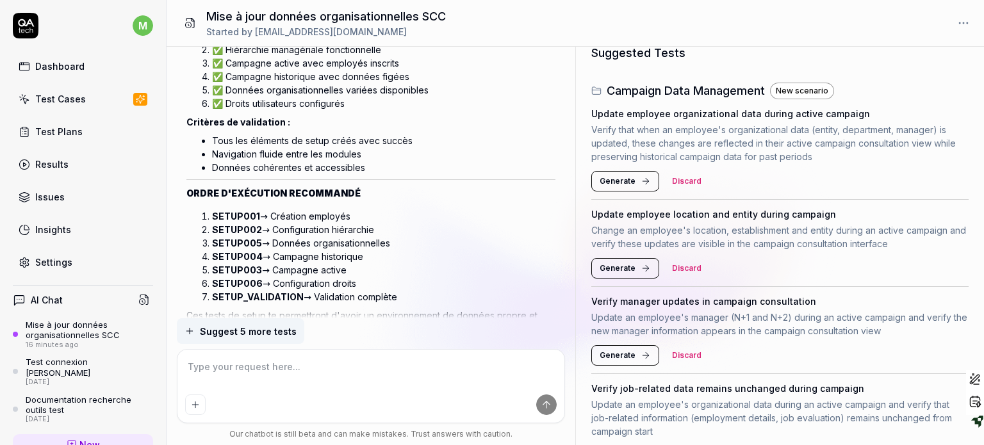
scroll to position [0, 0]
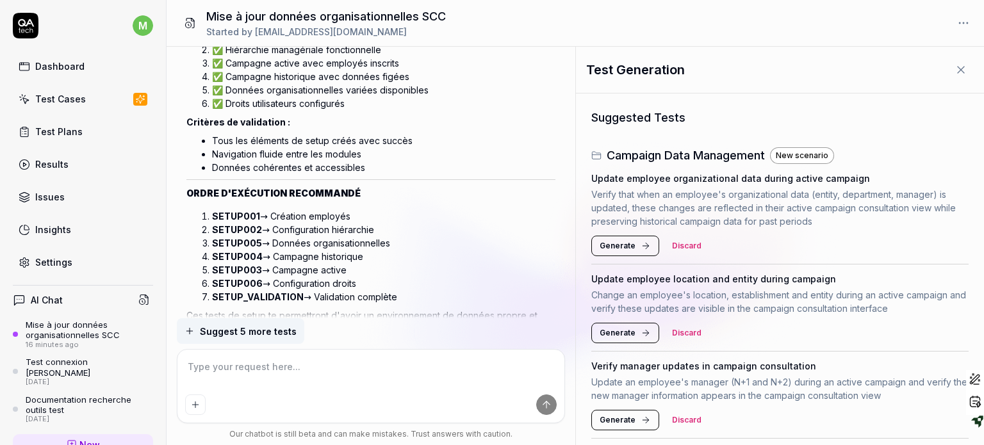
click at [238, 384] on textarea at bounding box center [370, 373] width 371 height 32
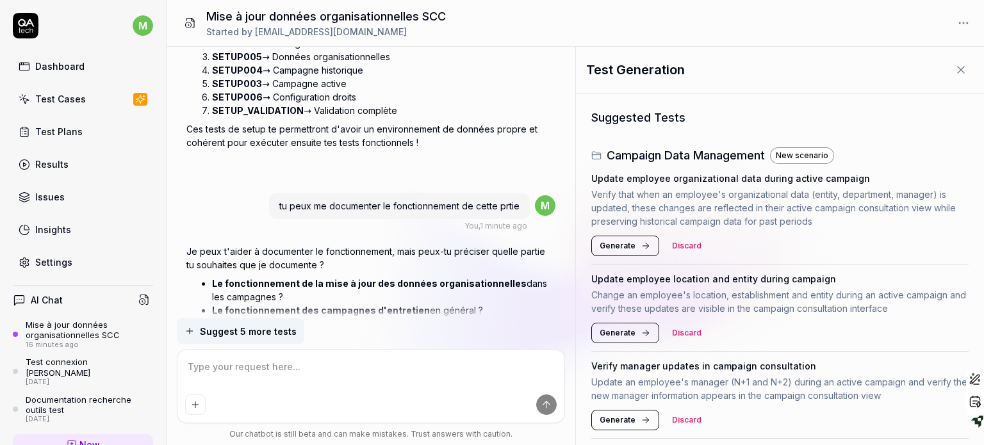
scroll to position [6719, 0]
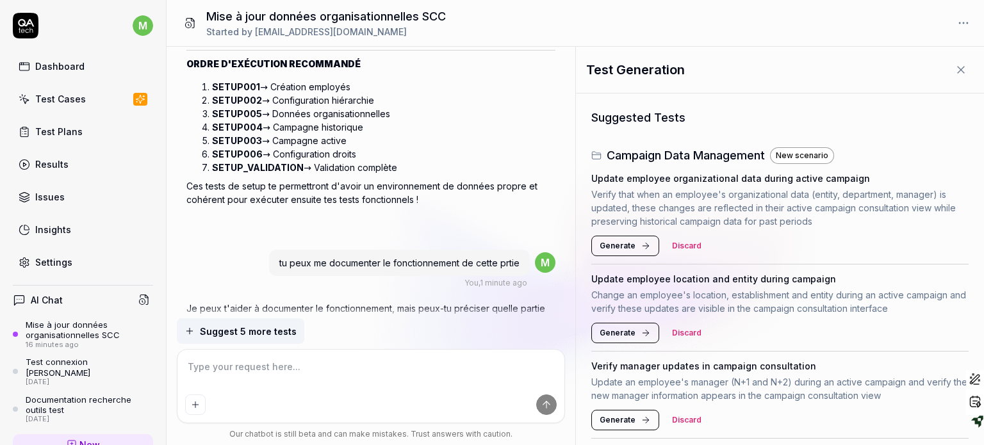
drag, startPoint x: 508, startPoint y: 224, endPoint x: 478, endPoint y: 299, distance: 81.0
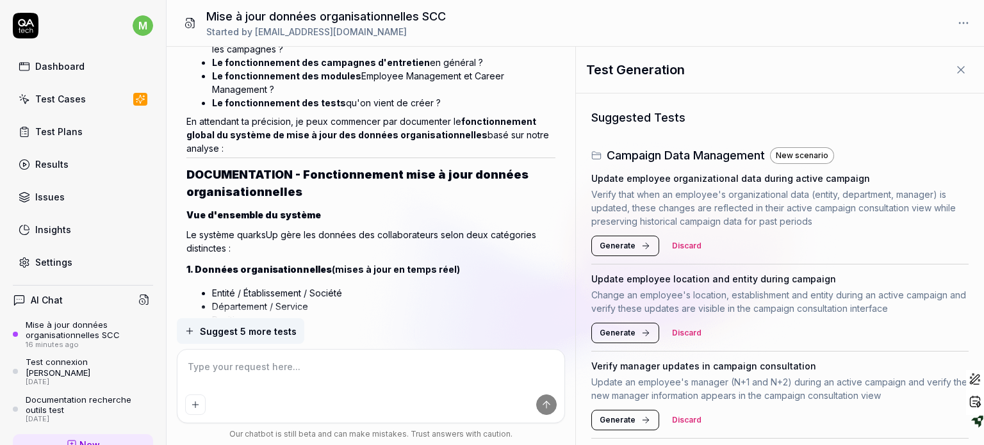
scroll to position [7027, 0]
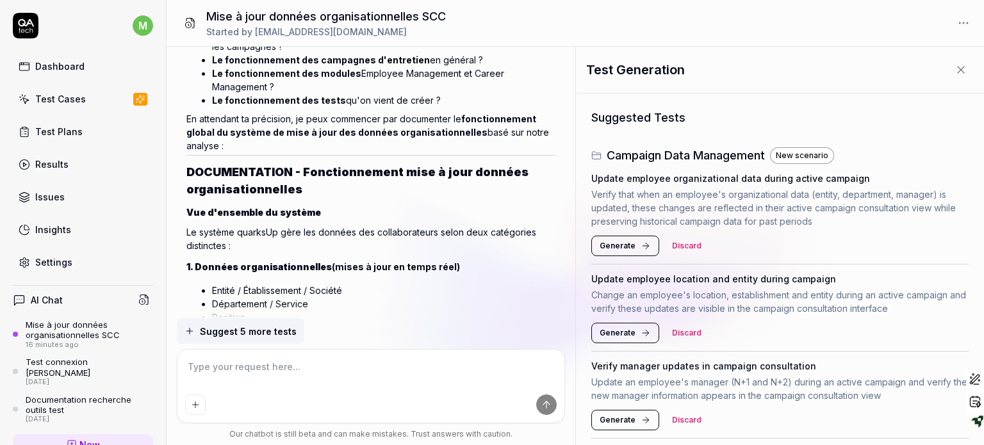
click at [416, 311] on li "Position" at bounding box center [383, 317] width 343 height 13
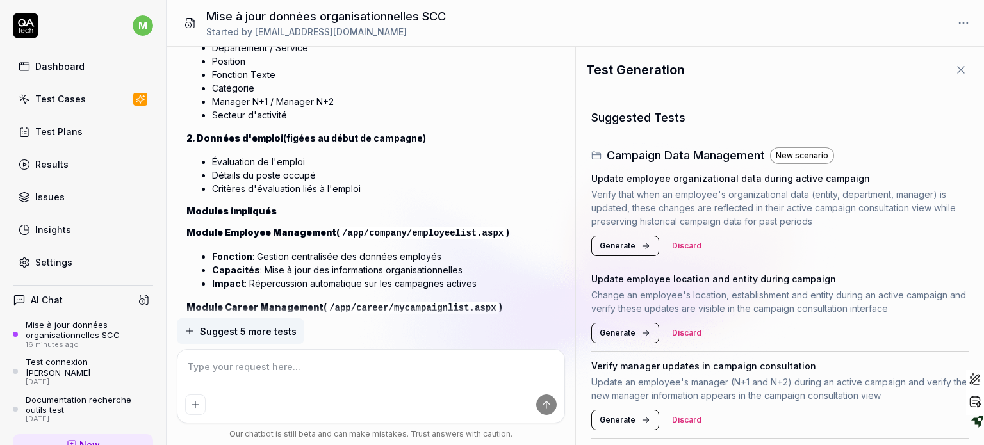
scroll to position [7331, 0]
